Goal: Obtain resource: Download file/media

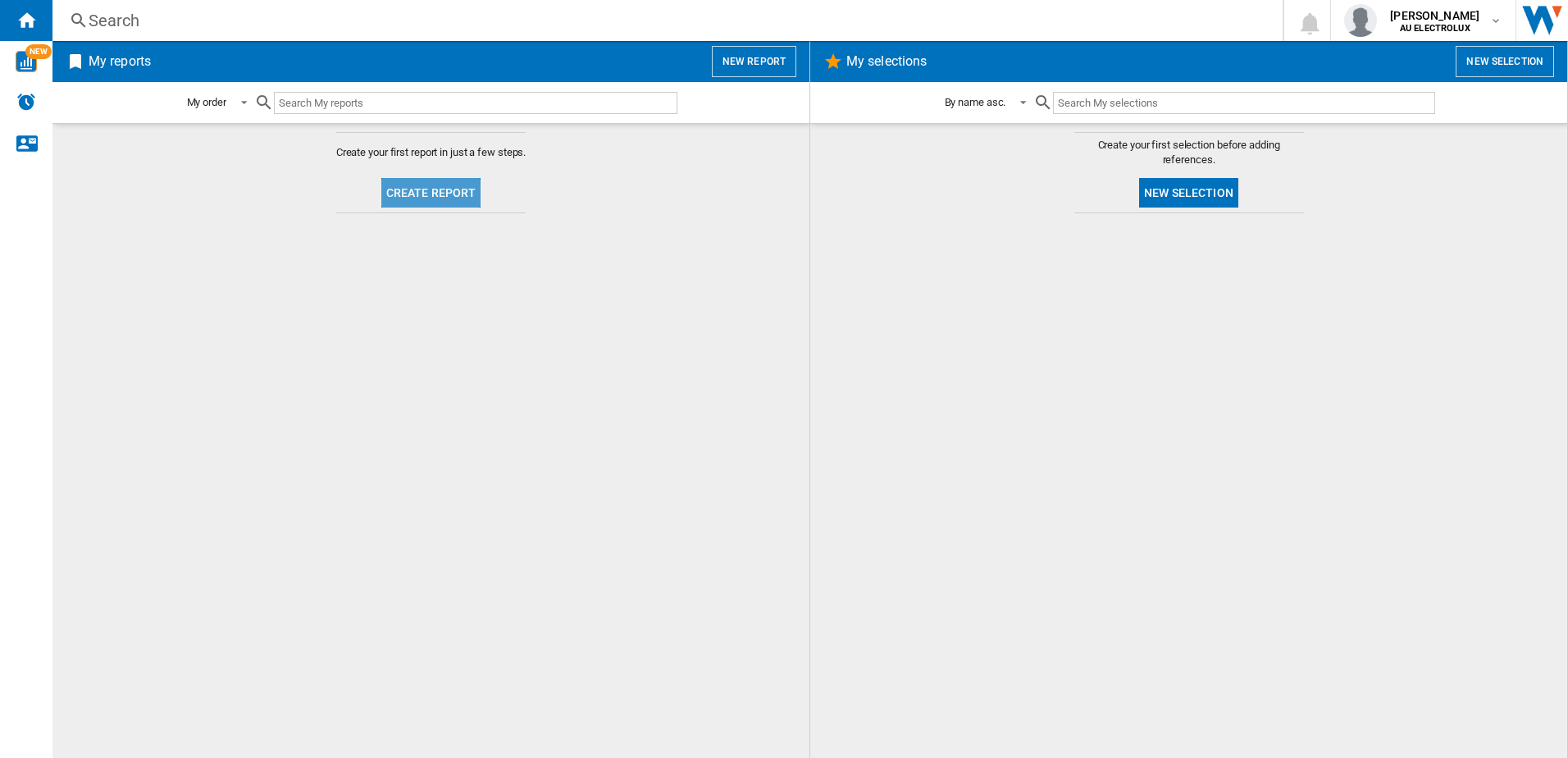
click at [435, 191] on button "Create report" at bounding box center [431, 193] width 100 height 29
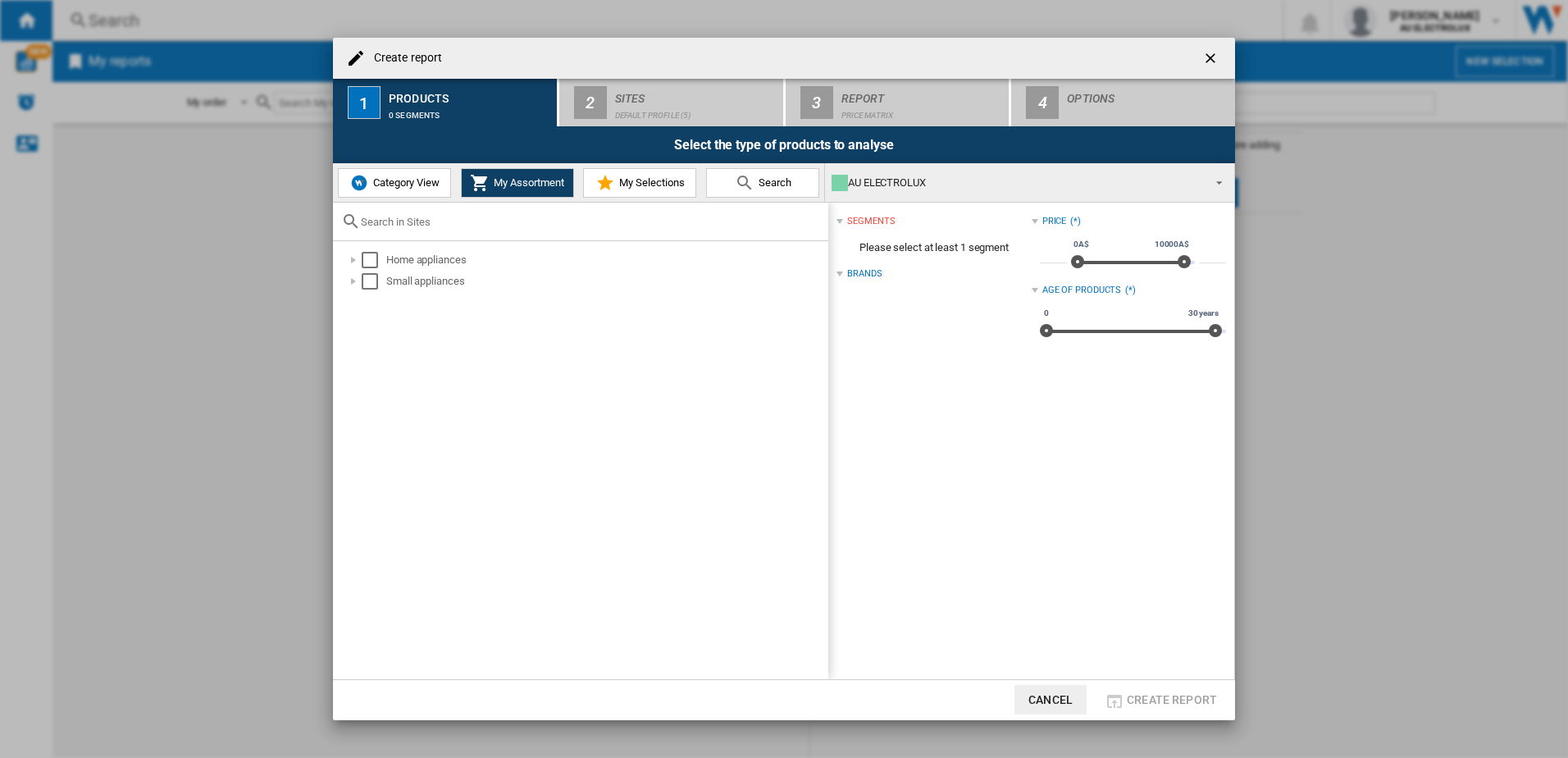
click at [403, 178] on span "Category View" at bounding box center [404, 183] width 71 height 12
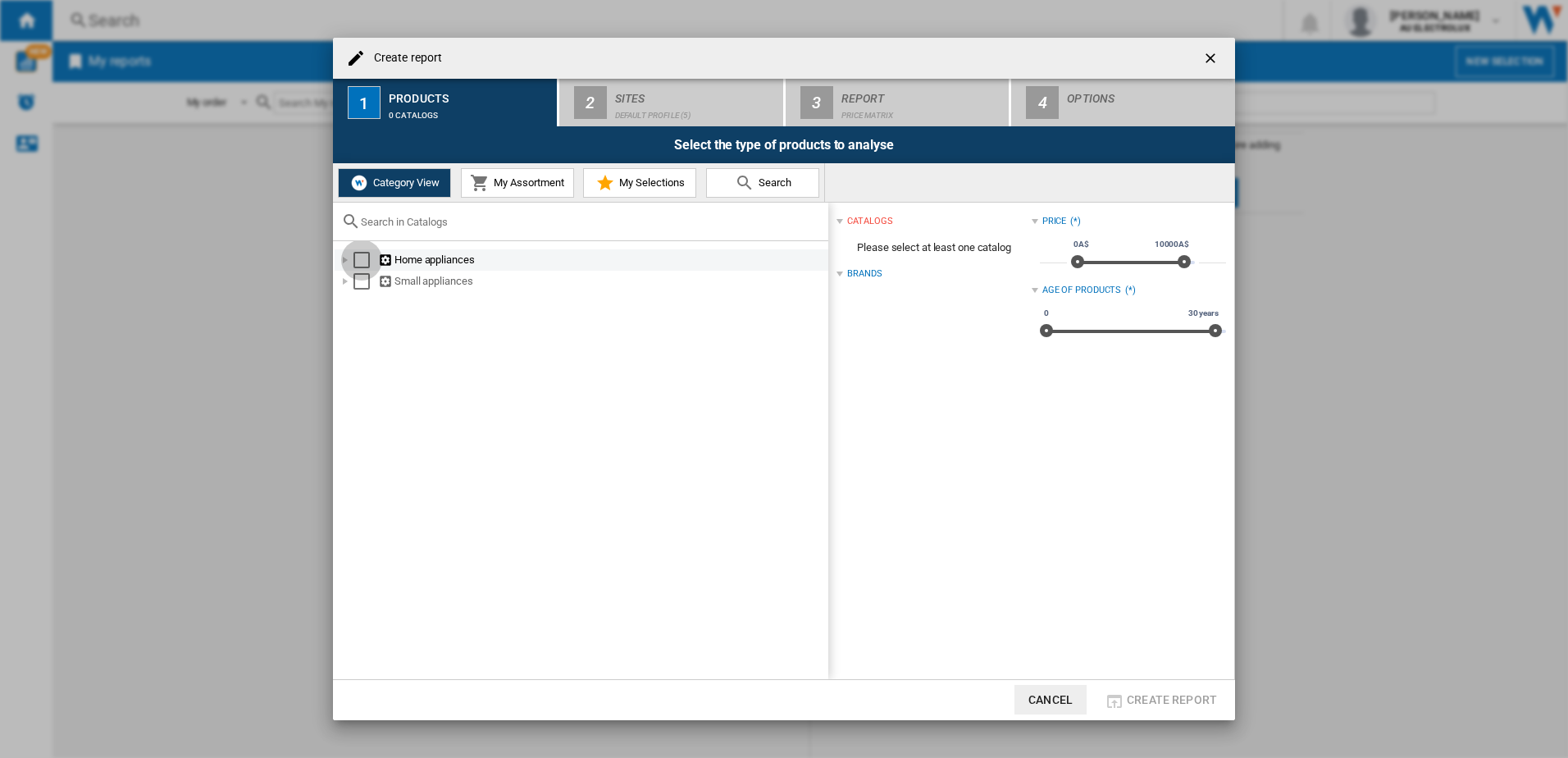
drag, startPoint x: 363, startPoint y: 254, endPoint x: 363, endPoint y: 277, distance: 23.0
click at [363, 255] on div "Select" at bounding box center [361, 260] width 17 height 17
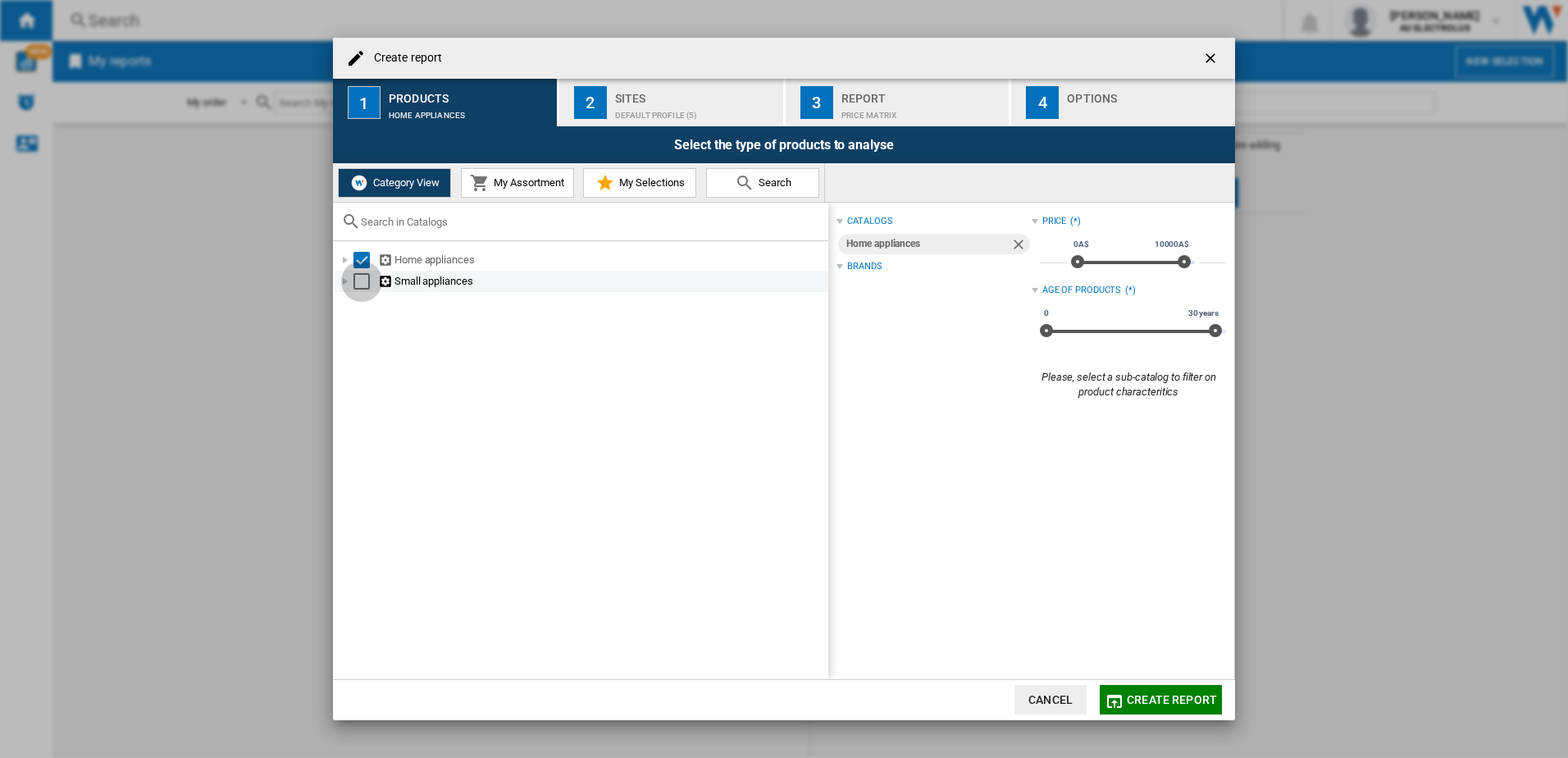
click at [361, 283] on div "Select" at bounding box center [361, 281] width 17 height 17
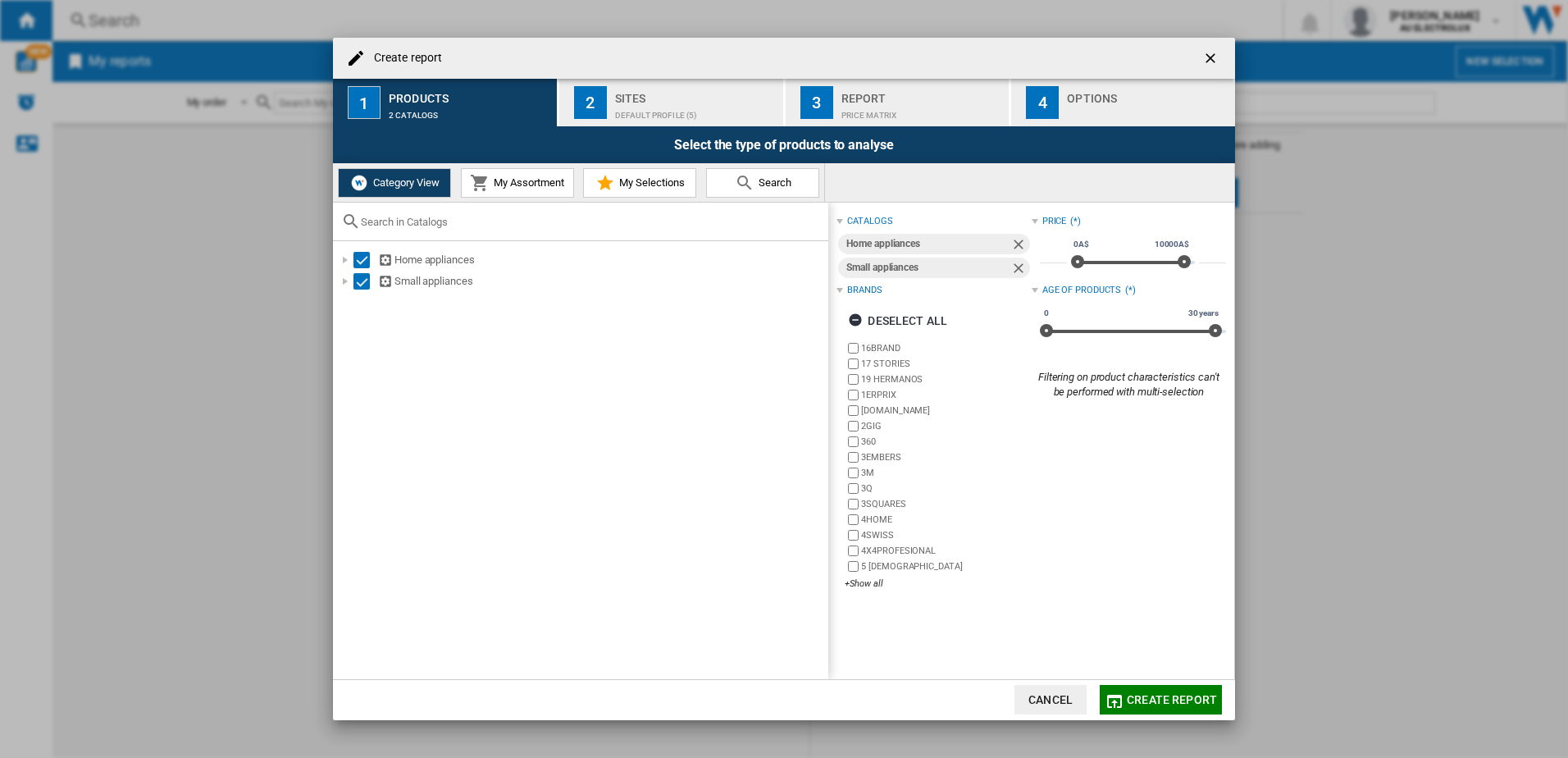
click at [641, 95] on div "Sites" at bounding box center [696, 95] width 162 height 18
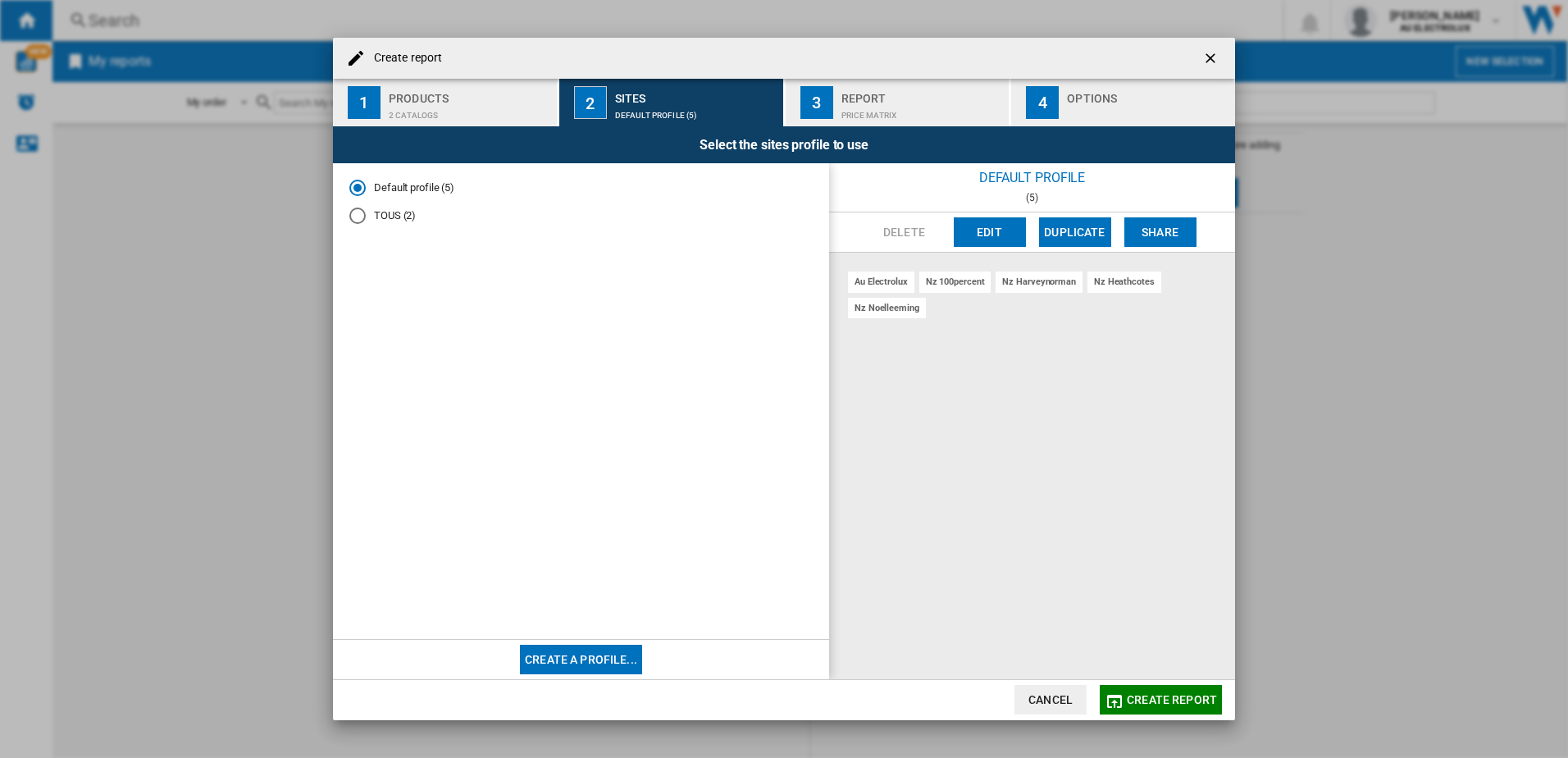
click at [450, 89] on div "Products" at bounding box center [469, 95] width 162 height 18
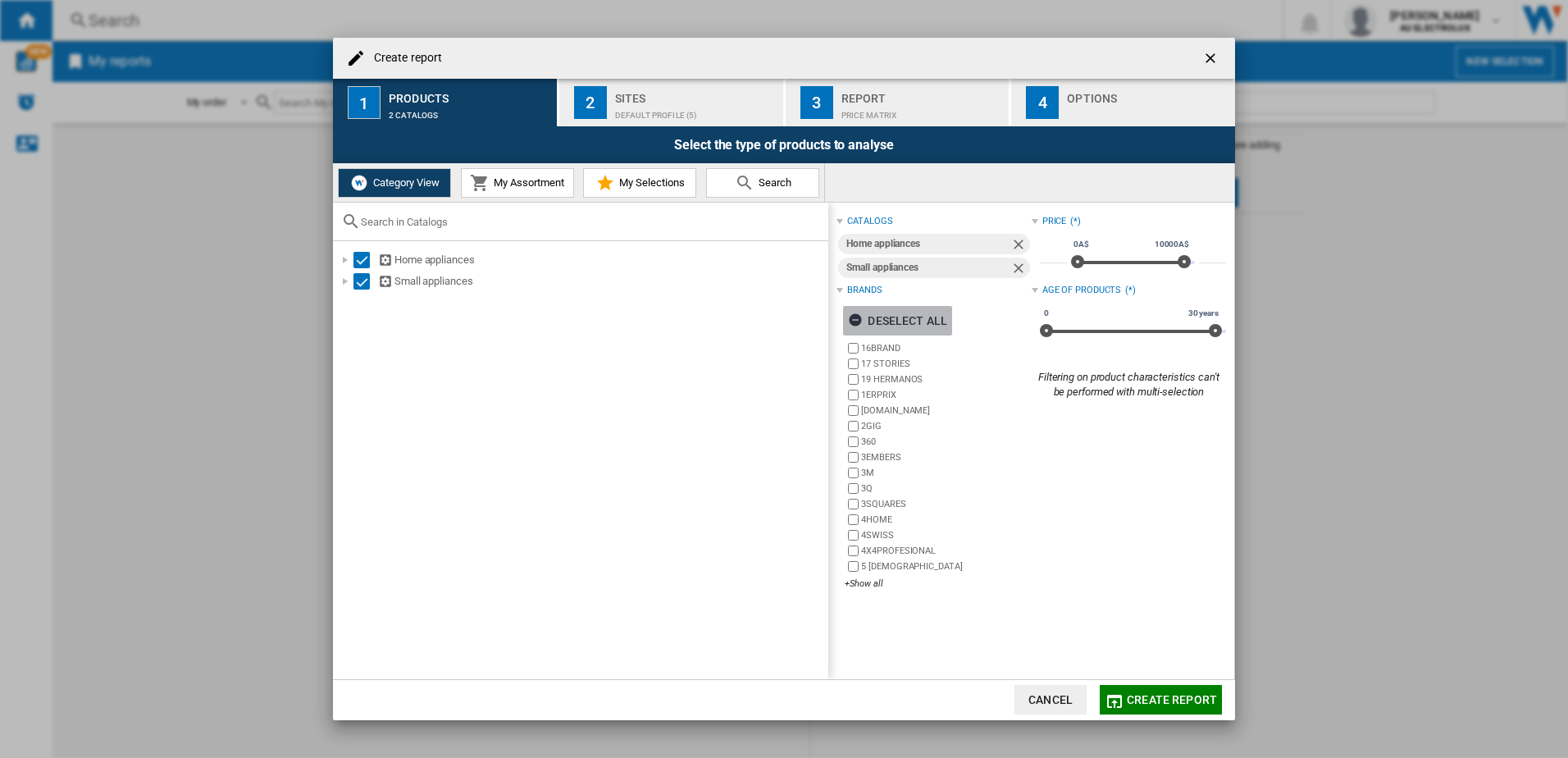
click at [856, 316] on ng-md-icon "button" at bounding box center [857, 322] width 19 height 19
click at [862, 583] on div "+Show all" at bounding box center [938, 584] width 186 height 12
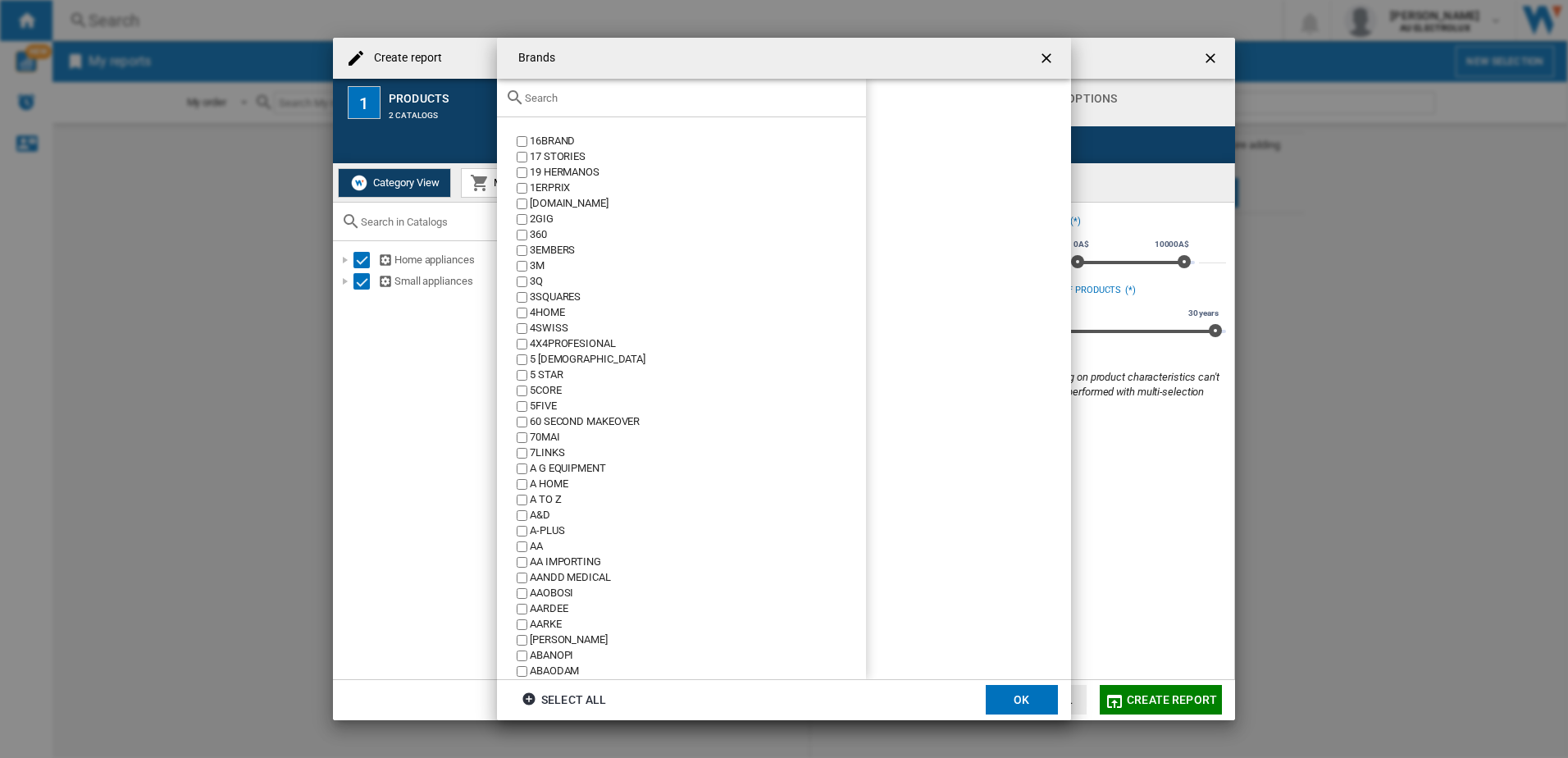
click at [547, 96] on input "text" at bounding box center [690, 98] width 333 height 12
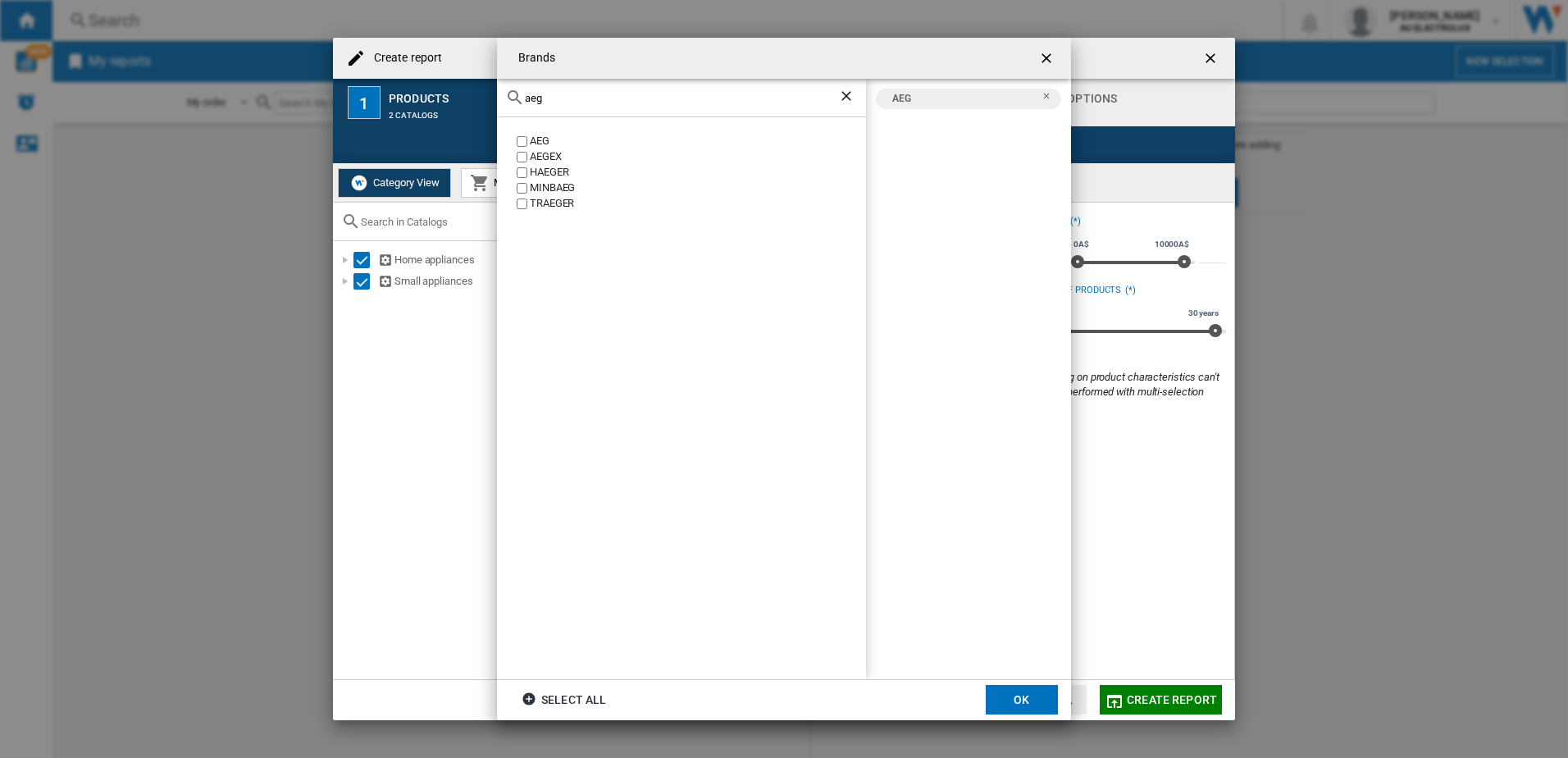
drag, startPoint x: 535, startPoint y: 94, endPoint x: 433, endPoint y: 98, distance: 102.1
click at [433, 98] on div "Brands aeg AEG AEGEX [PERSON_NAME] [GEOGRAPHIC_DATA] [PERSON_NAME] AEG Select a…" at bounding box center [784, 379] width 1568 height 758
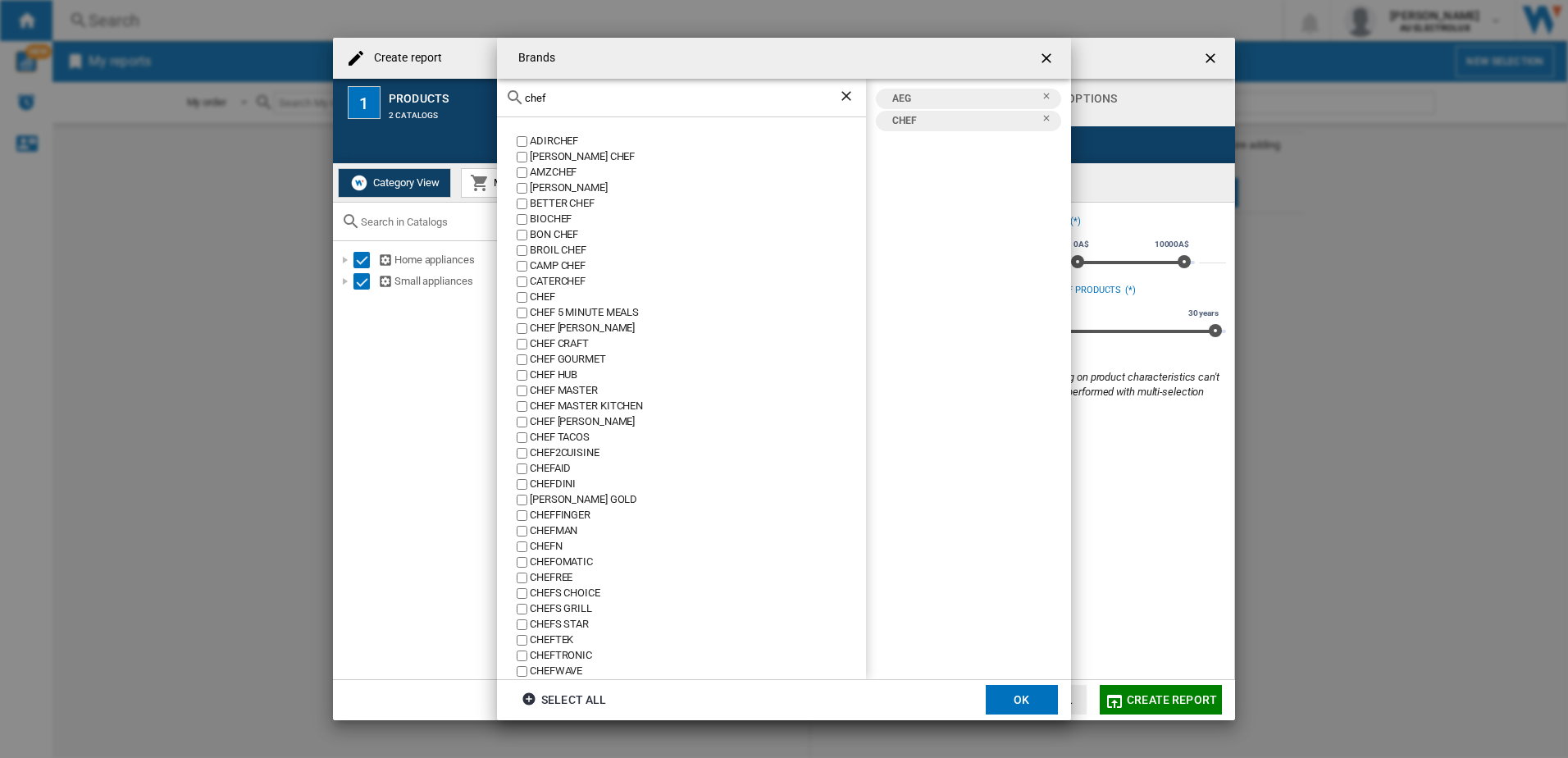
drag, startPoint x: 564, startPoint y: 98, endPoint x: 386, endPoint y: 99, distance: 178.0
click at [386, 99] on div "Brands chef ADIRCHEF [PERSON_NAME] CHEF AMZCHEF [PERSON_NAME] BETTER CHEF BIOCH…" at bounding box center [784, 379] width 1568 height 758
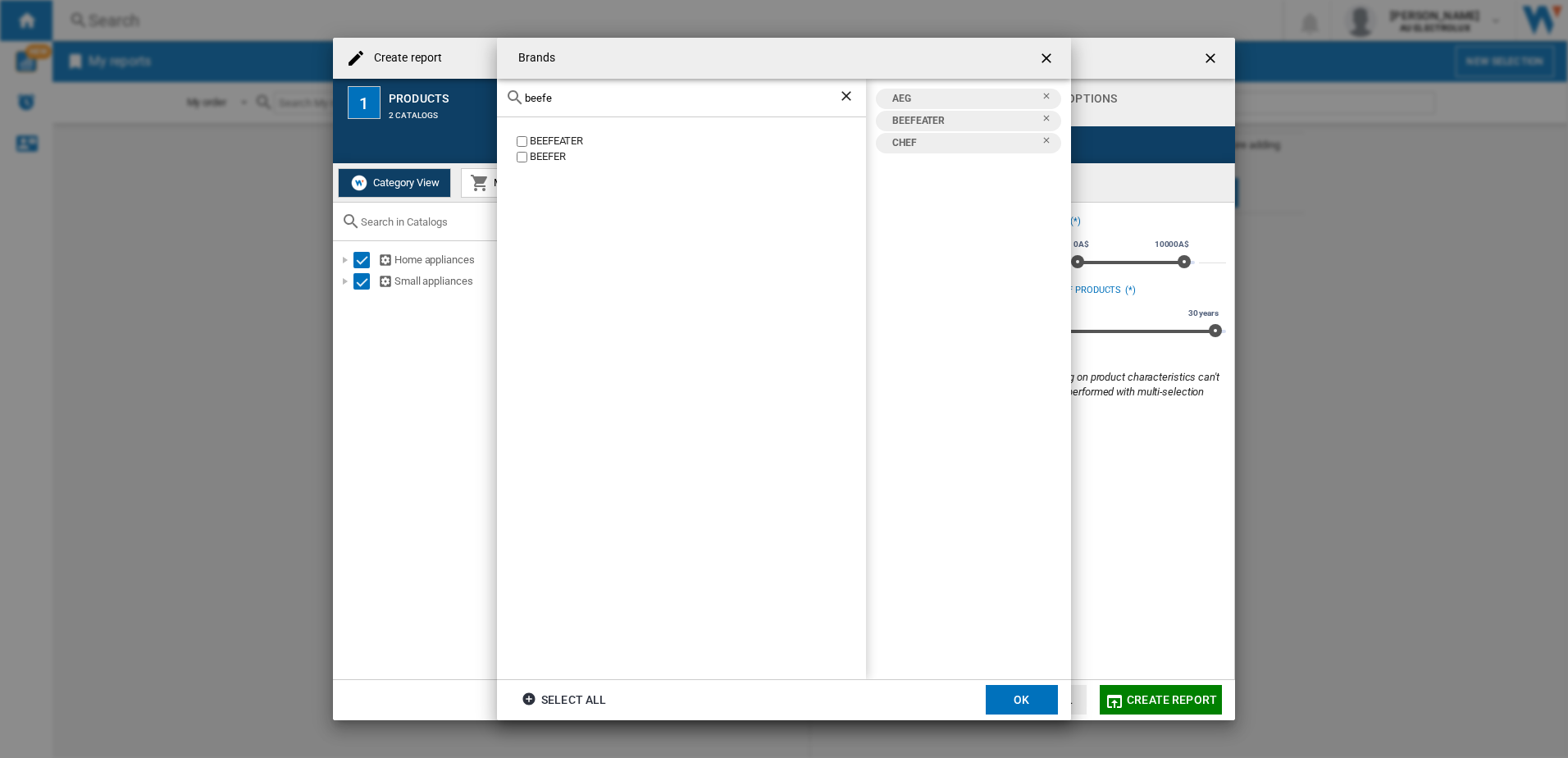
drag, startPoint x: 559, startPoint y: 95, endPoint x: 361, endPoint y: 95, distance: 198.0
click at [361, 95] on div "Brands beefe BEEFEATER BEEFER AEG BEEFEATER CHEF Select all OK" at bounding box center [784, 379] width 1568 height 758
drag, startPoint x: 489, startPoint y: 96, endPoint x: 291, endPoint y: 99, distance: 198.0
click at [291, 99] on div "Brands vint AVINTAGE VINES VINTAGE VINTAGE VINTAGE CUISINE VINTEC VINTIQUEWISE …" at bounding box center [784, 379] width 1568 height 758
drag, startPoint x: 593, startPoint y: 98, endPoint x: 317, endPoint y: 119, distance: 276.8
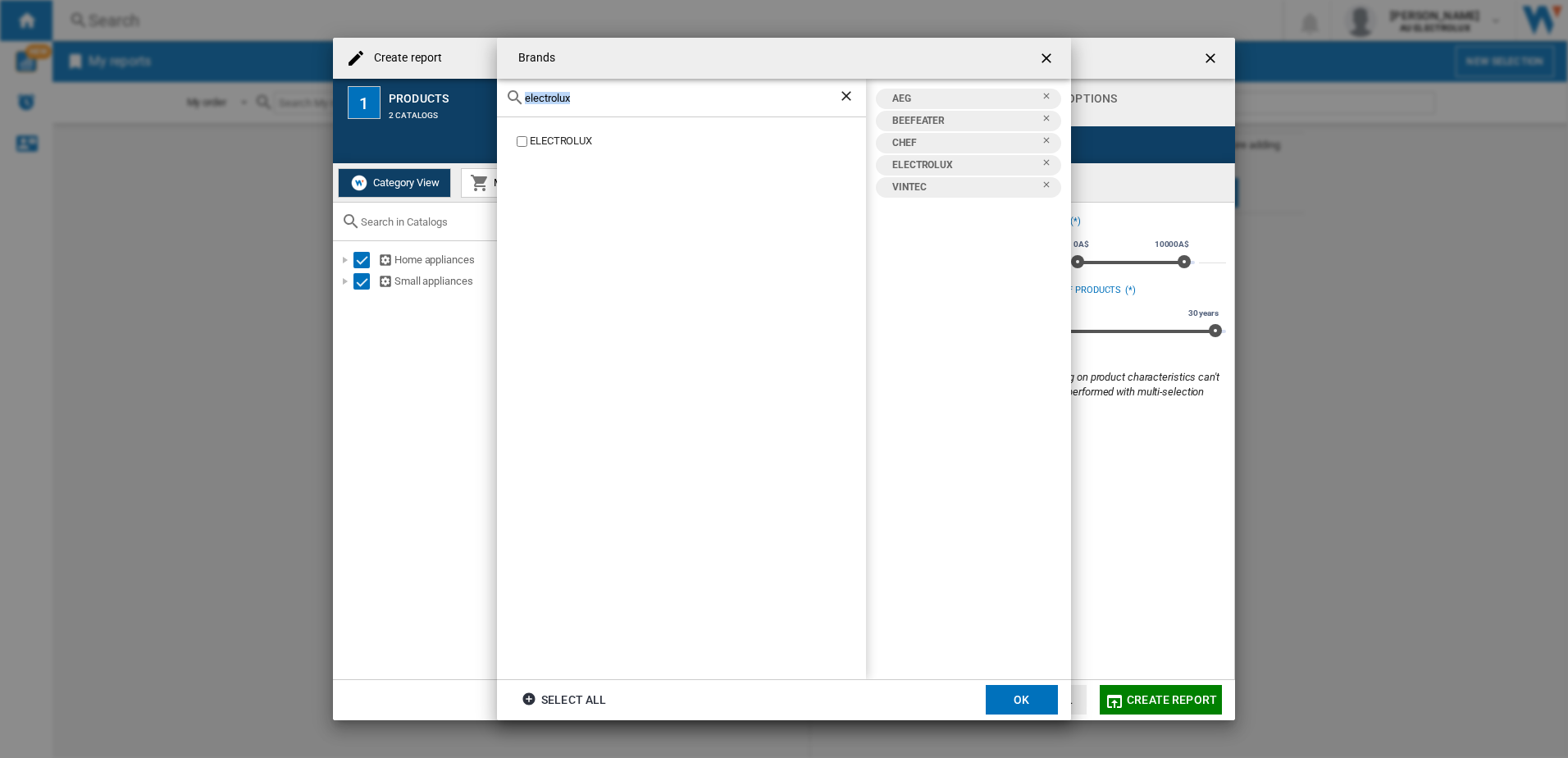
click at [317, 119] on div "Brands electrolux ELECTROLUX AEG BEEFEATER CHEF ELECTROLUX VINTEC Select all OK" at bounding box center [784, 379] width 1568 height 758
drag, startPoint x: 317, startPoint y: 119, endPoint x: 593, endPoint y: 96, distance: 277.0
click at [593, 96] on input "electrolux" at bounding box center [681, 98] width 313 height 12
drag, startPoint x: 597, startPoint y: 97, endPoint x: 401, endPoint y: 85, distance: 196.4
click at [401, 85] on div "Brands electrolux ELECTROLUX AEG BEEFEATER CHEF ELECTROLUX VINTEC Select all OK" at bounding box center [784, 379] width 1568 height 758
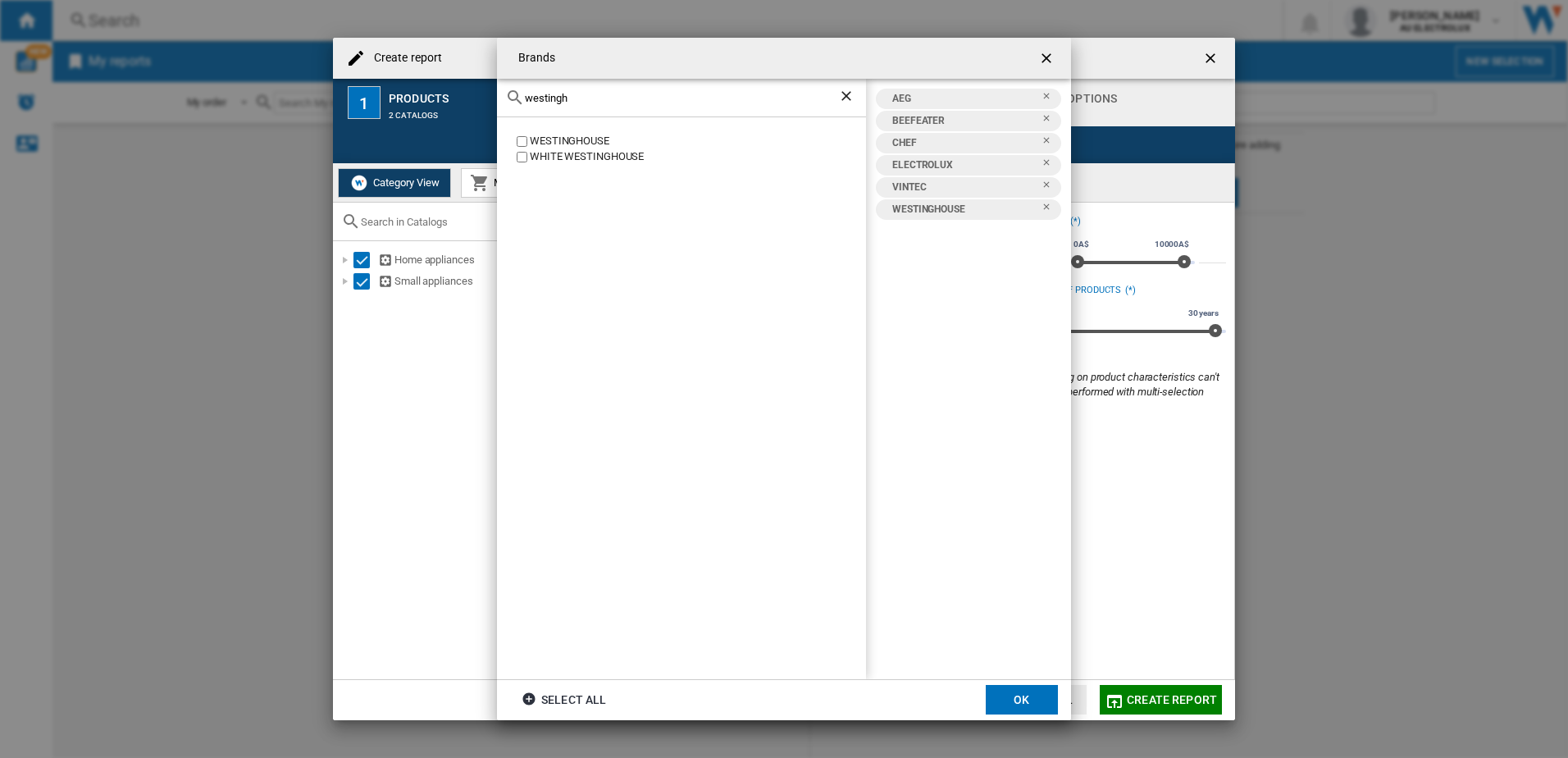
drag, startPoint x: 584, startPoint y: 101, endPoint x: 386, endPoint y: 95, distance: 198.1
click at [386, 95] on div "Brands [GEOGRAPHIC_DATA] [GEOGRAPHIC_DATA] [GEOGRAPHIC_DATA] AEG BEEFEATER CHEF…" at bounding box center [784, 379] width 1568 height 758
type input "[PERSON_NAME]"
click at [1024, 718] on md-dialog-actions "Select all OK" at bounding box center [784, 700] width 574 height 41
click at [1012, 697] on button "OK" at bounding box center [1021, 700] width 72 height 29
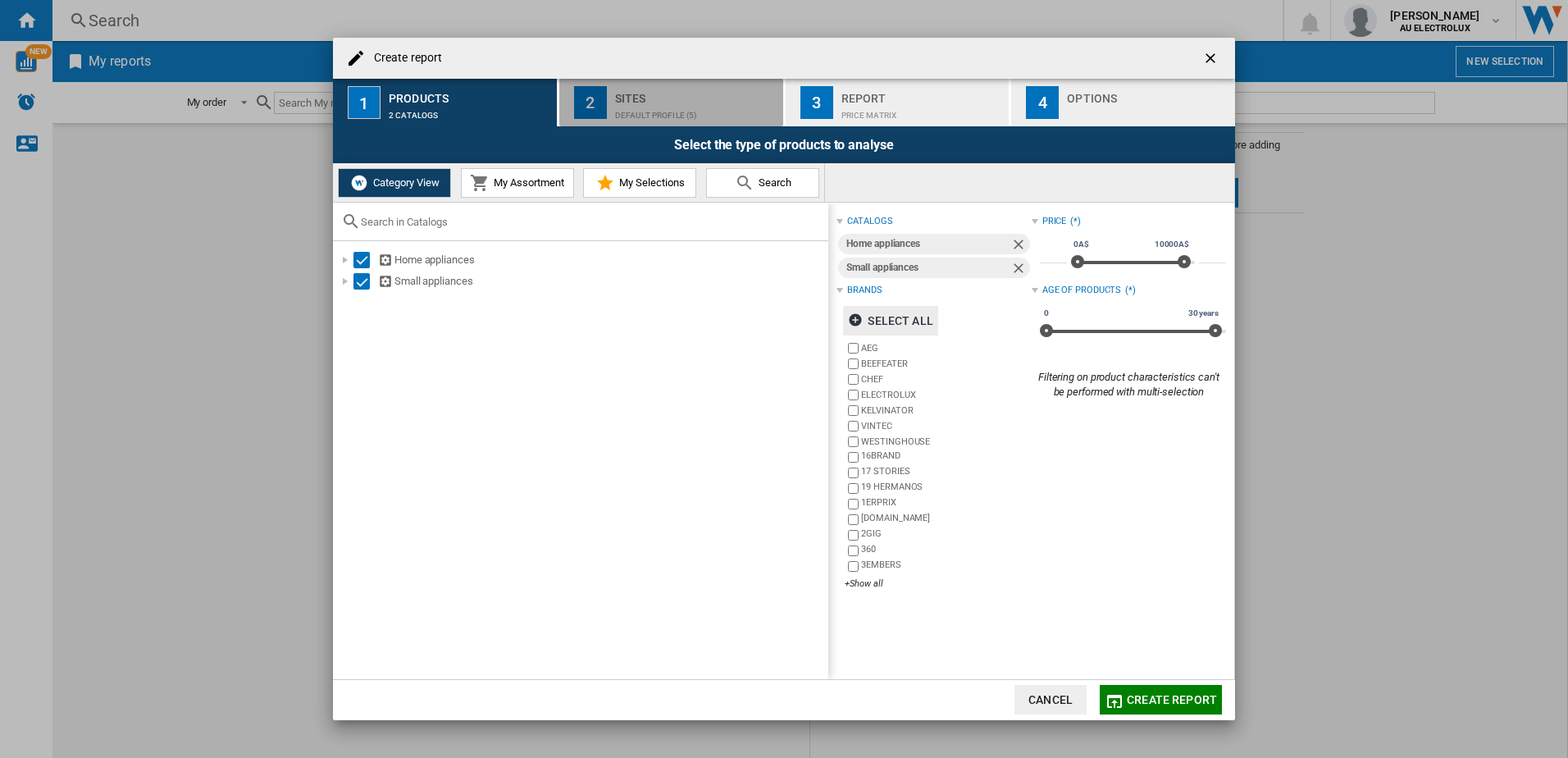
click at [656, 113] on div "Default profile (5)" at bounding box center [696, 111] width 162 height 18
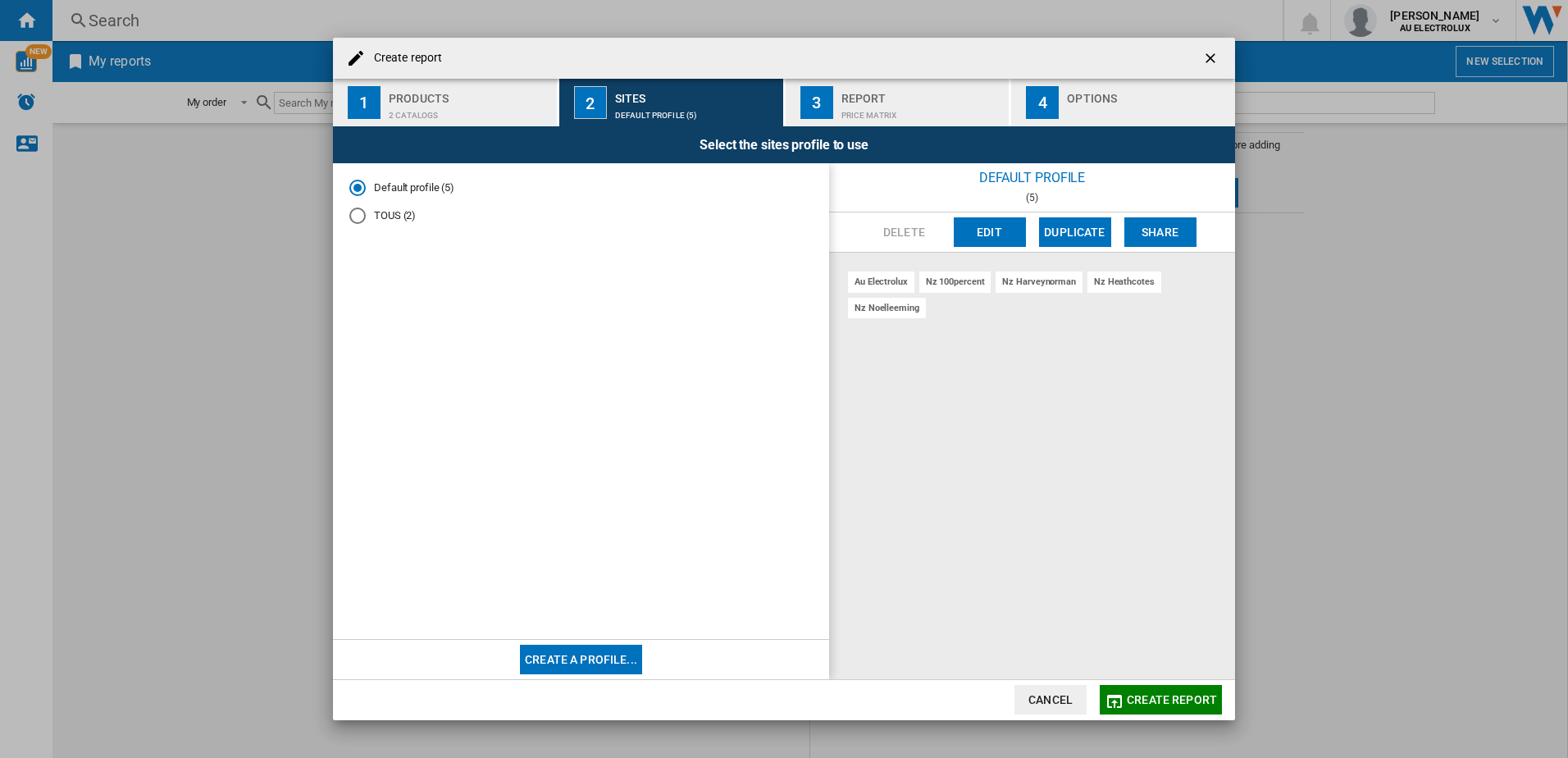
click at [988, 228] on button "Edit" at bounding box center [990, 231] width 72 height 29
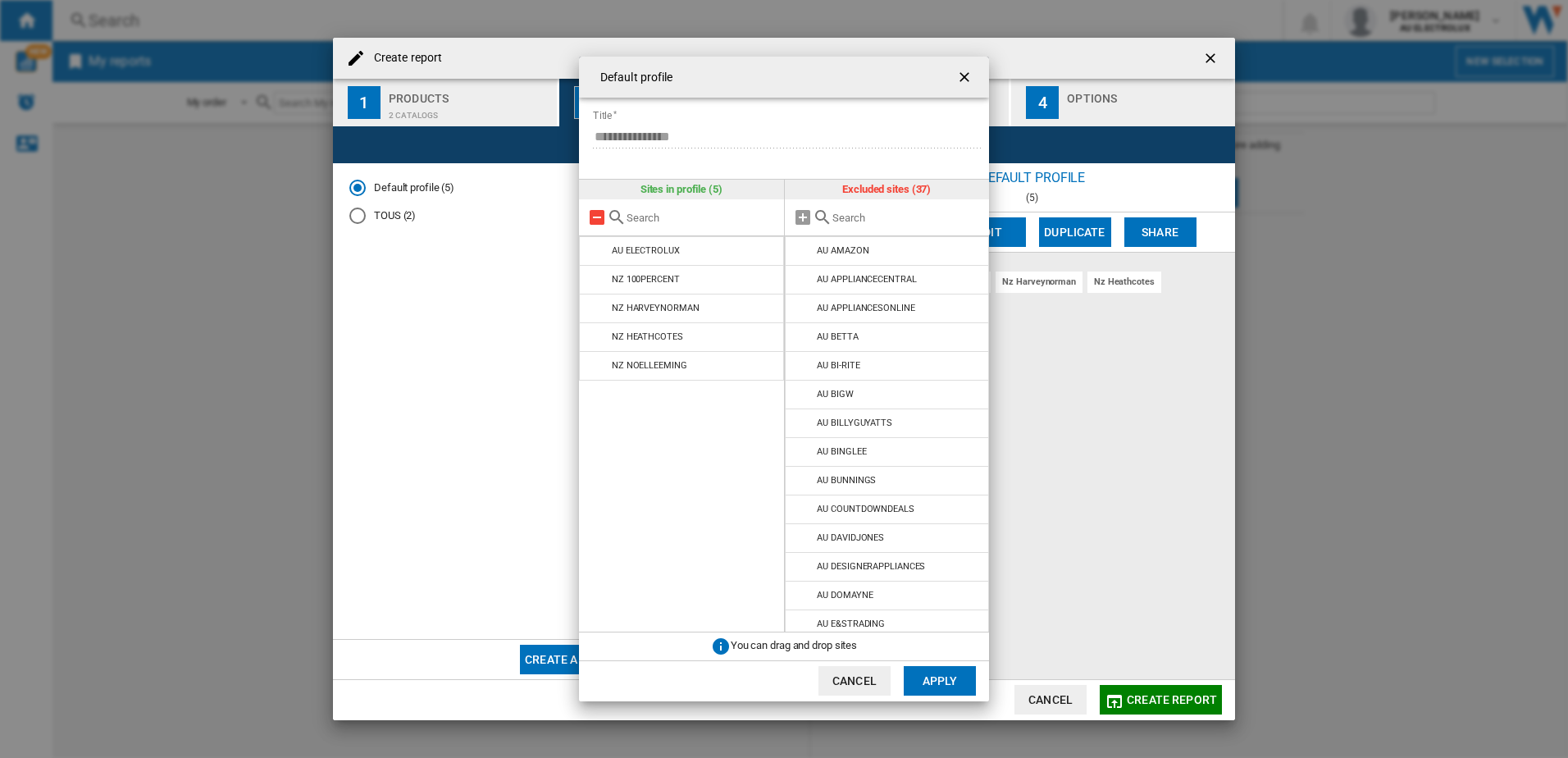
click at [590, 226] on md-icon at bounding box center [597, 217] width 19 height 19
click at [805, 337] on md-icon at bounding box center [803, 337] width 19 height 19
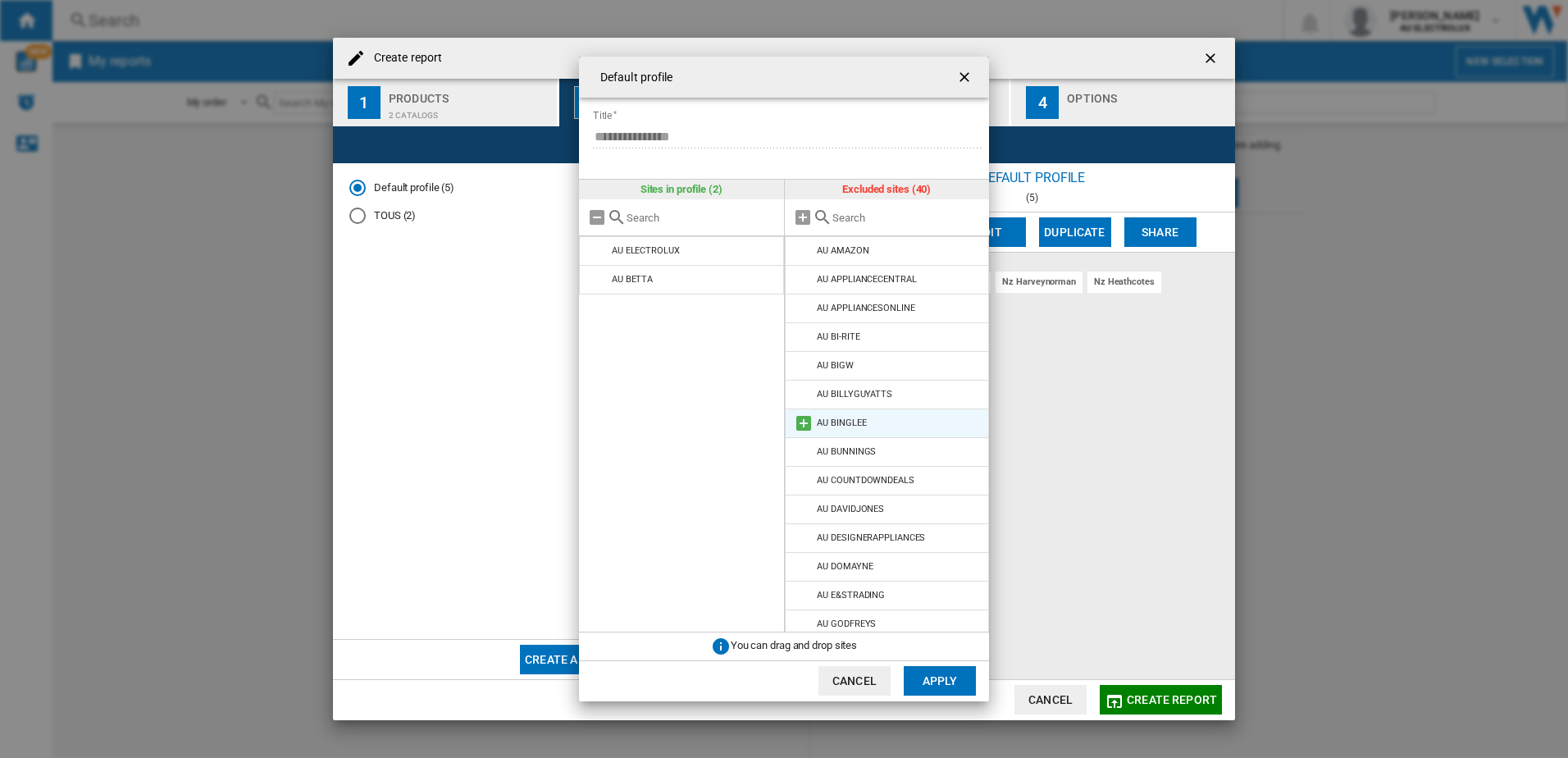
click at [800, 421] on md-icon at bounding box center [803, 423] width 19 height 19
click at [810, 565] on md-icon at bounding box center [803, 567] width 19 height 19
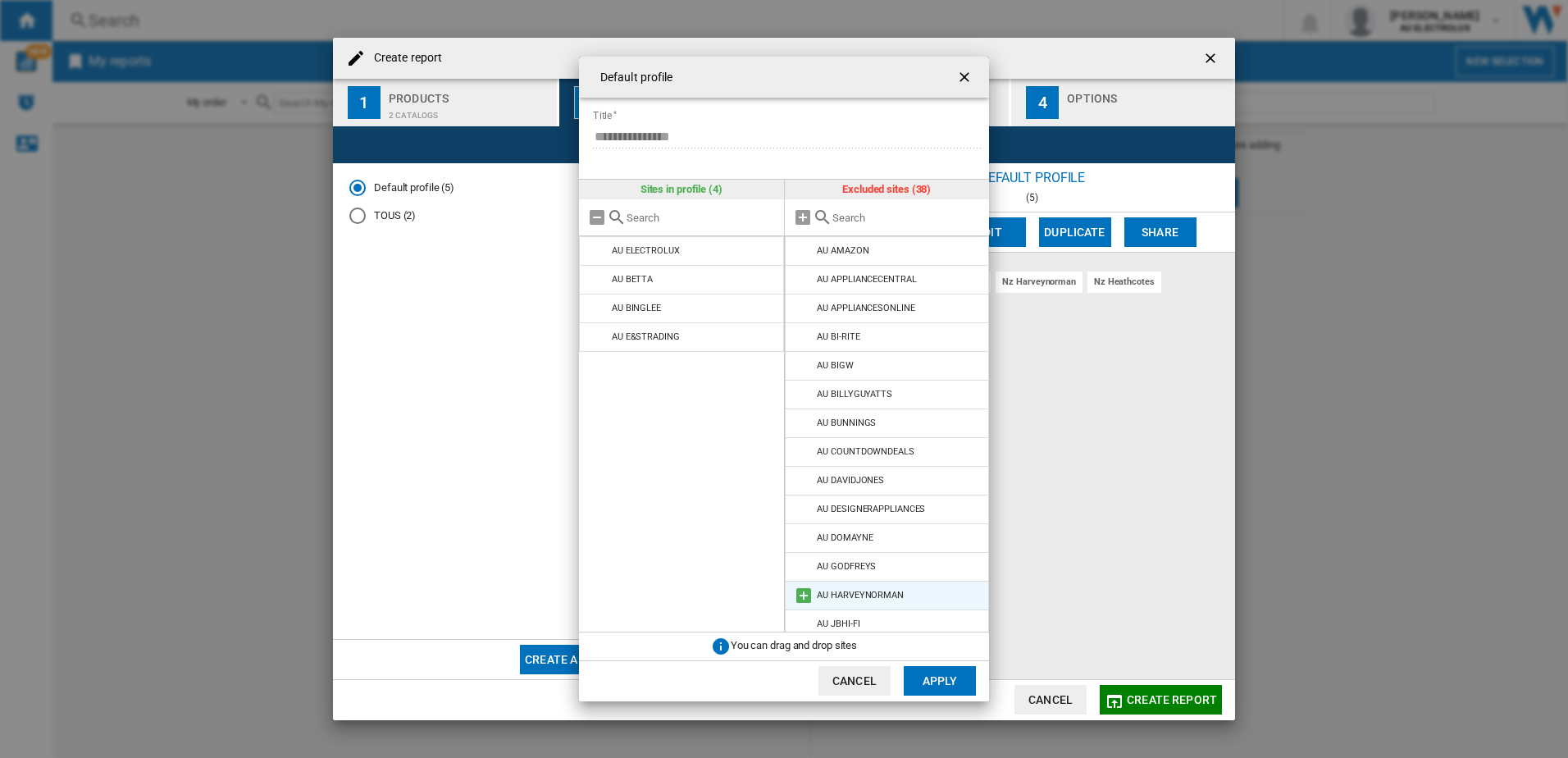
click at [800, 596] on md-icon at bounding box center [803, 595] width 19 height 19
click at [801, 594] on md-icon at bounding box center [803, 595] width 19 height 19
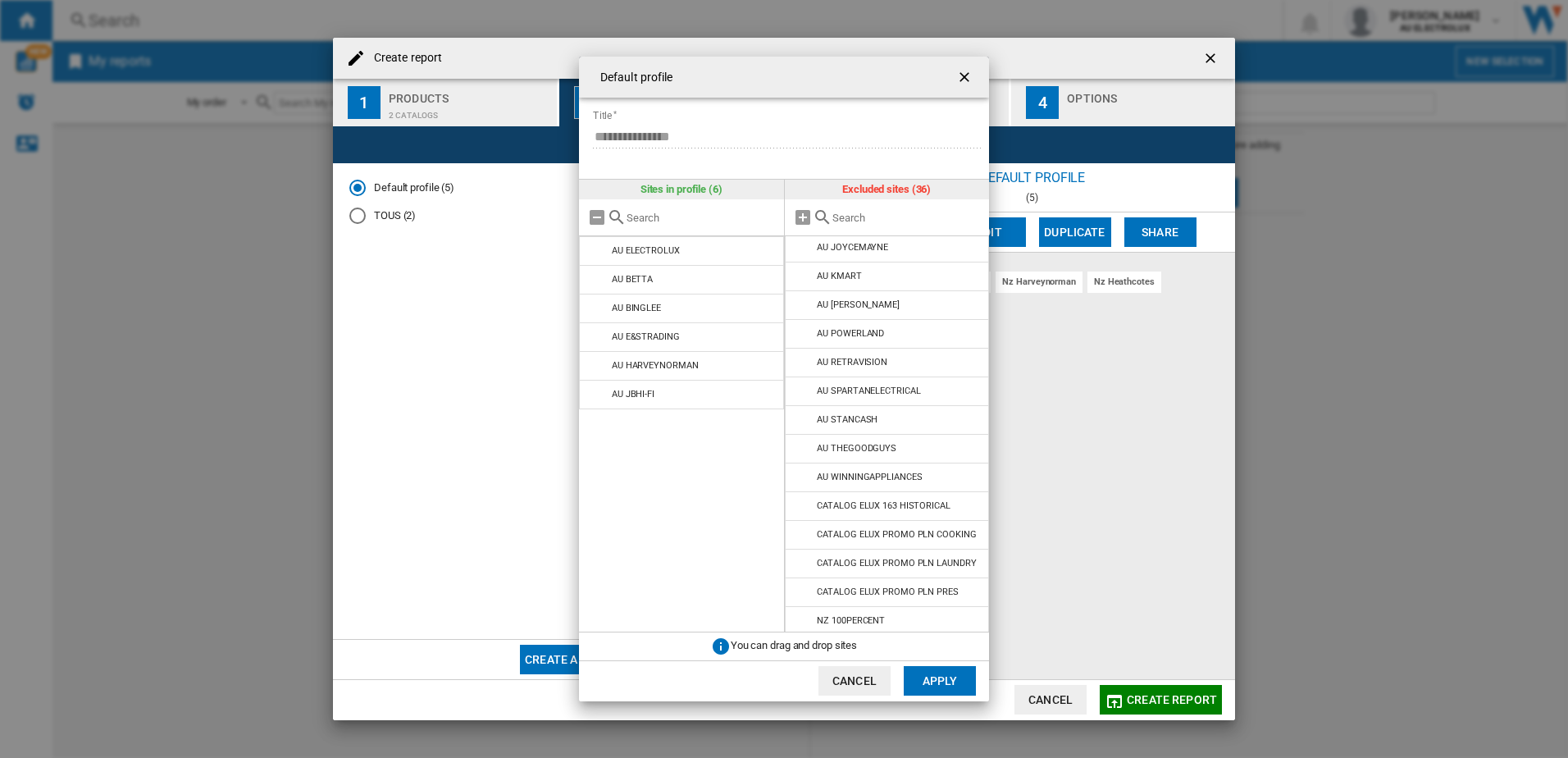
scroll to position [347, 0]
click at [801, 447] on md-icon at bounding box center [803, 450] width 19 height 19
click at [939, 682] on button "Apply" at bounding box center [940, 680] width 72 height 29
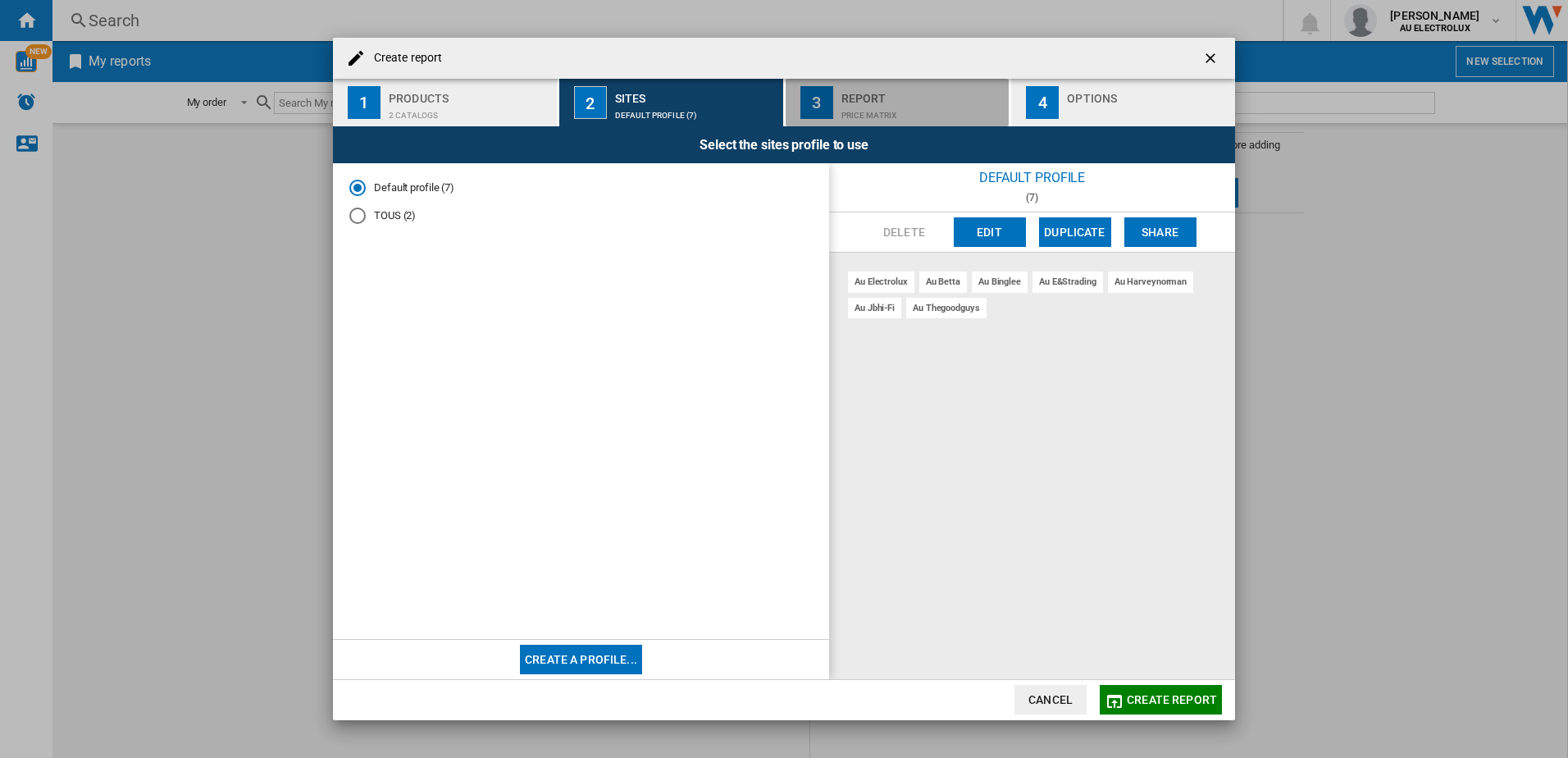
click at [843, 112] on div "Price Matrix" at bounding box center [922, 111] width 162 height 18
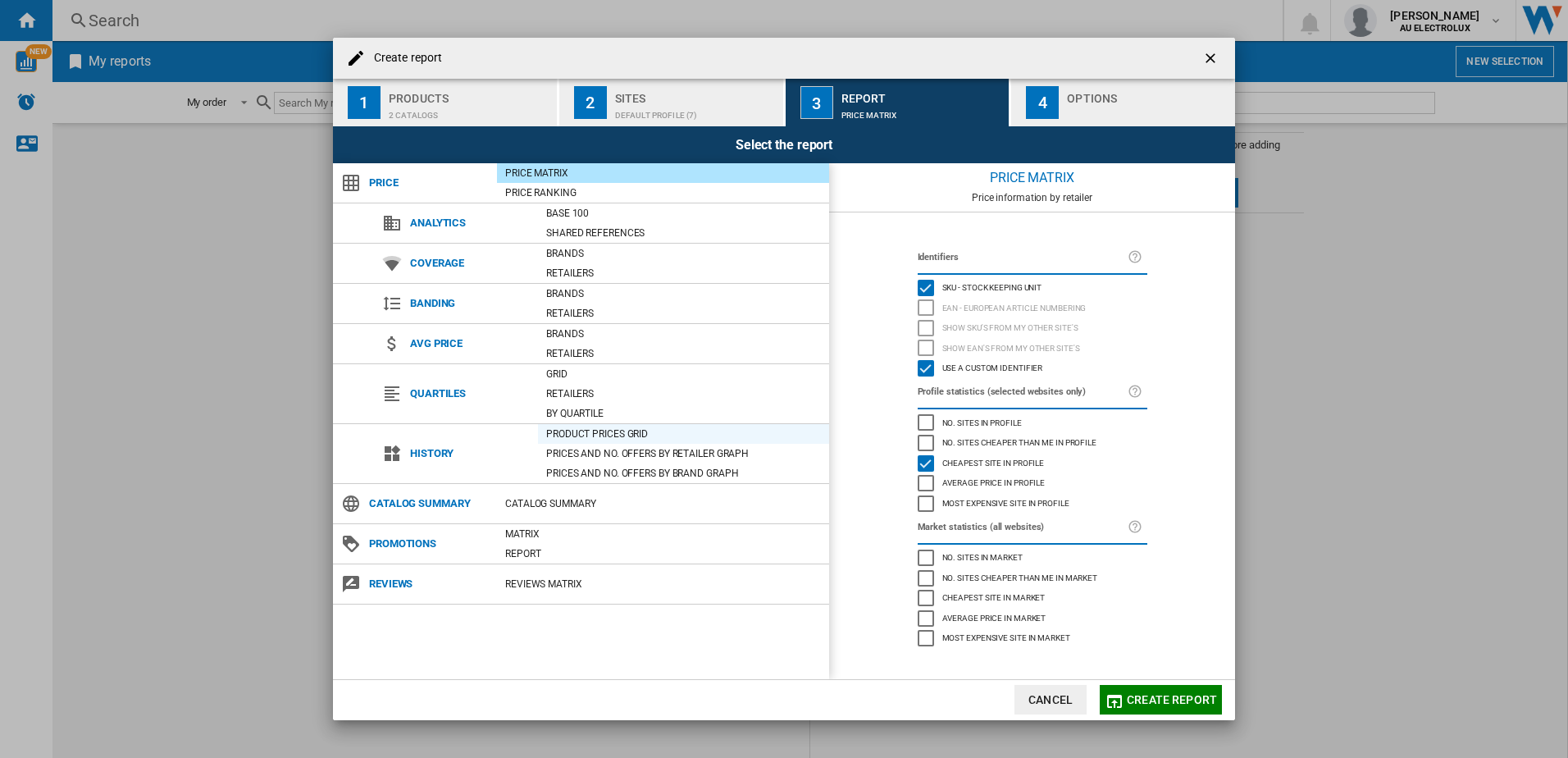
click at [586, 431] on div "Product prices grid" at bounding box center [683, 434] width 291 height 17
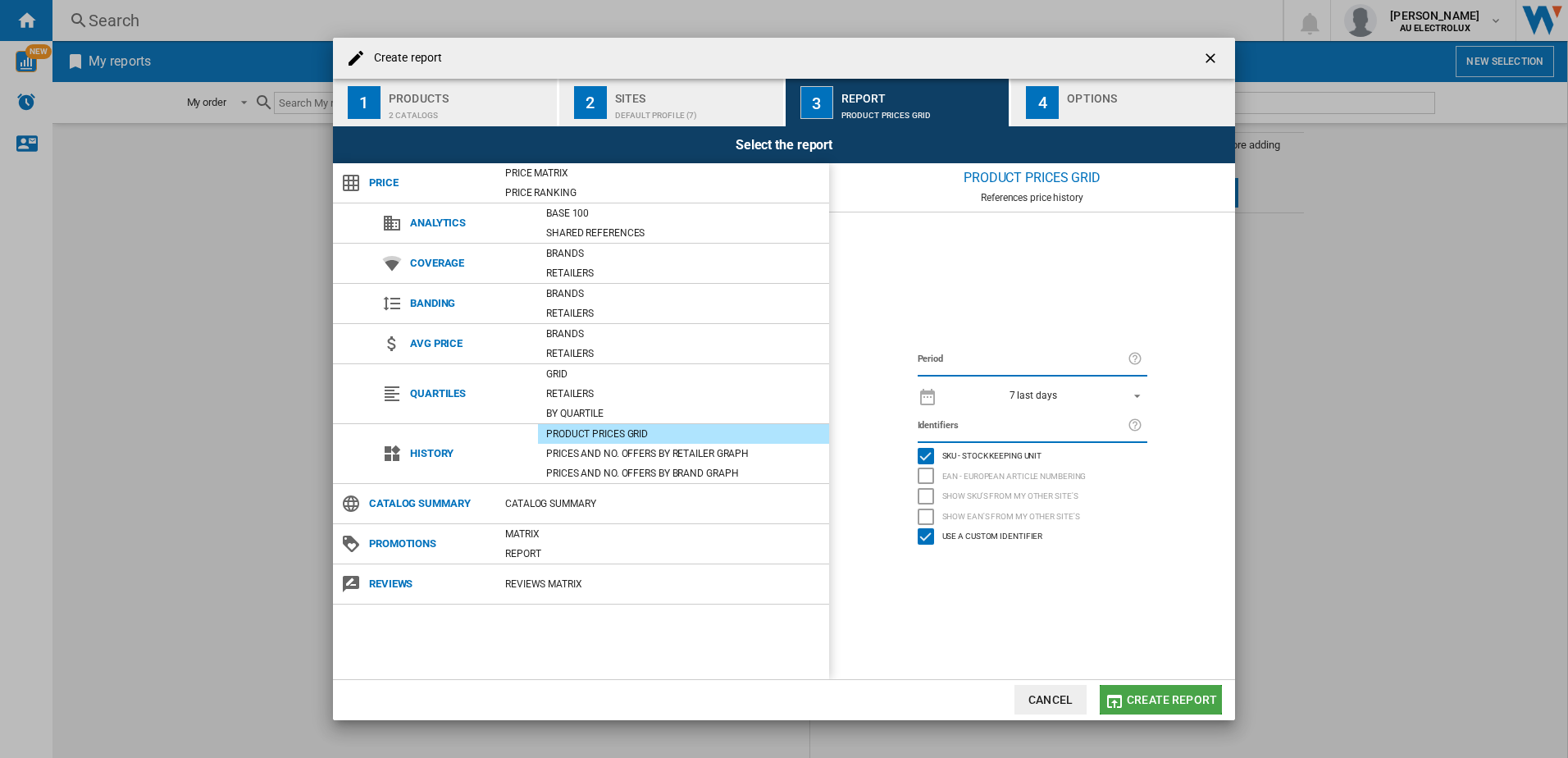
click at [1160, 692] on button "Create report" at bounding box center [1160, 700] width 122 height 29
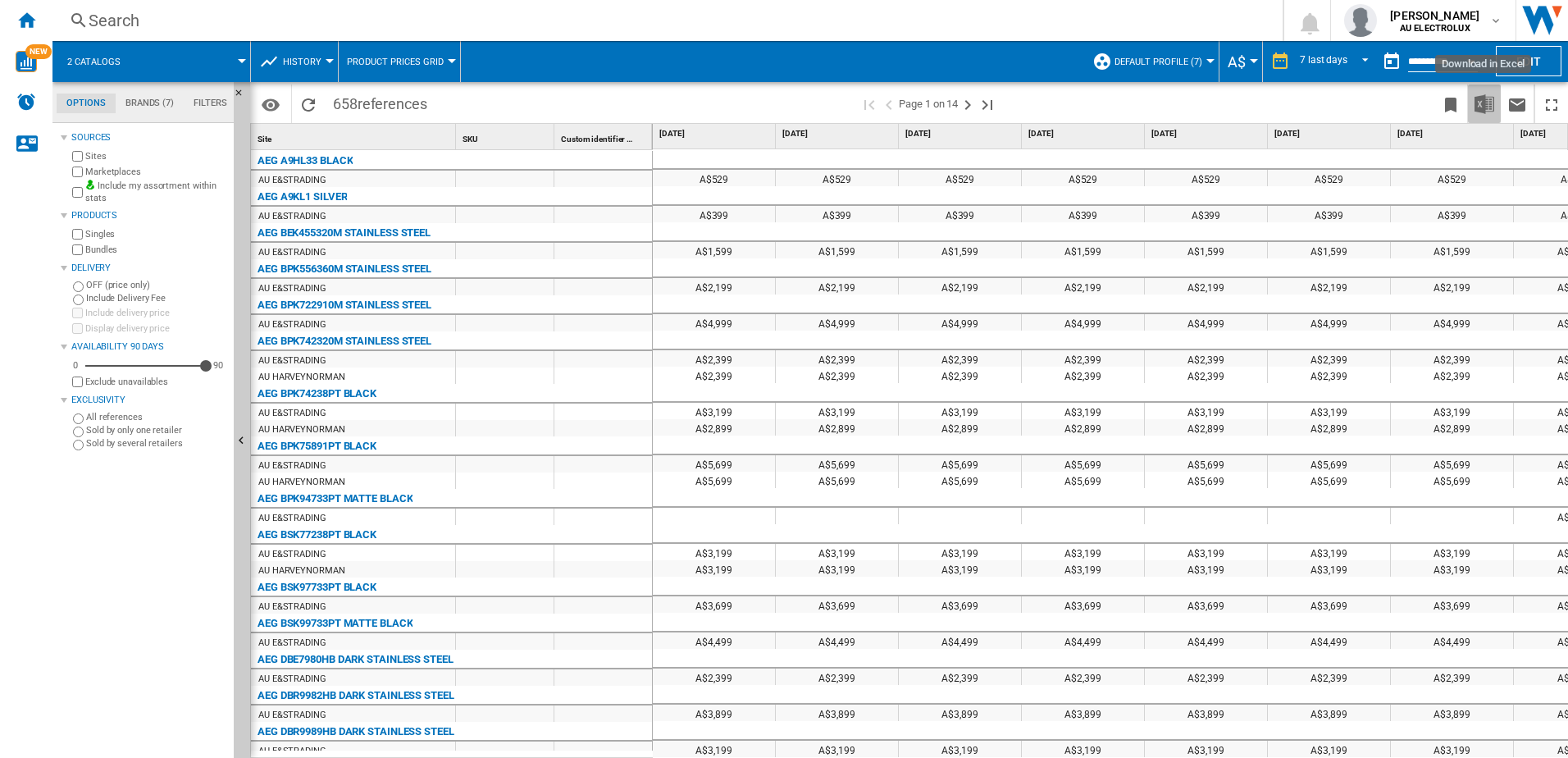
click at [1481, 99] on img "Download in Excel" at bounding box center [1484, 104] width 19 height 19
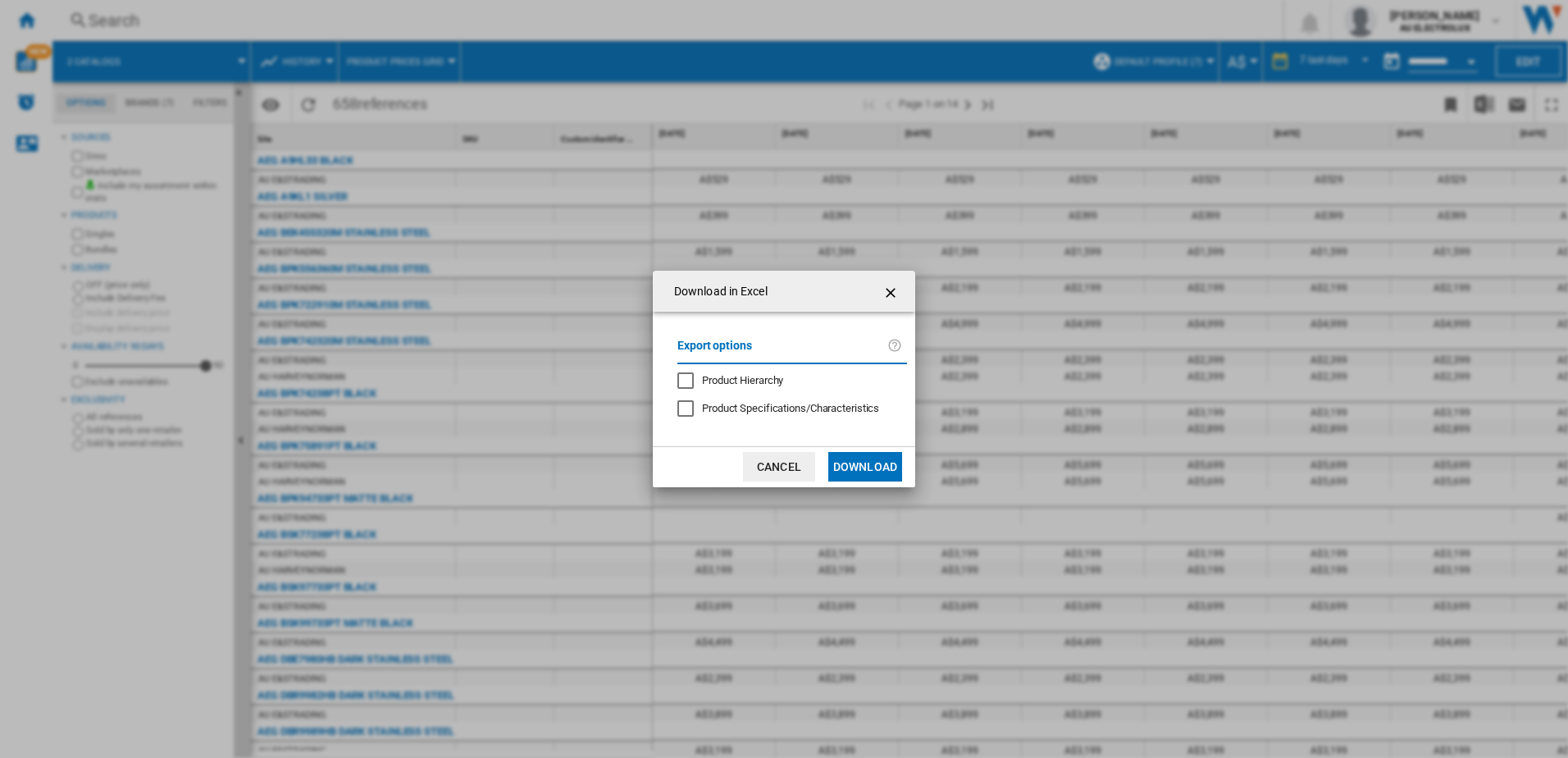
click at [862, 467] on button "Download" at bounding box center [865, 466] width 74 height 29
